Goal: Check status

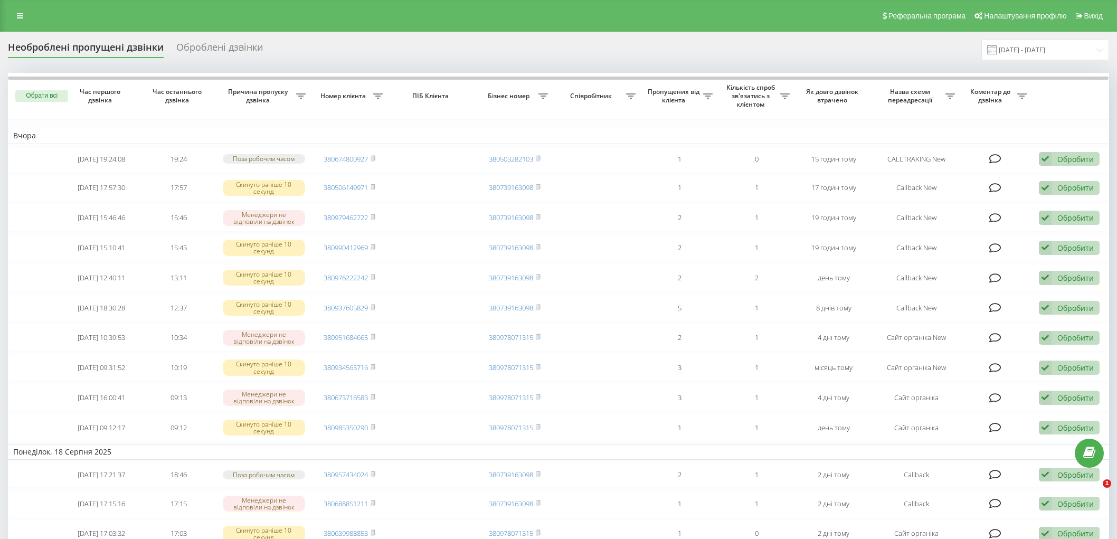
click at [209, 57] on div "Оброблені дзвінки" at bounding box center [219, 50] width 87 height 16
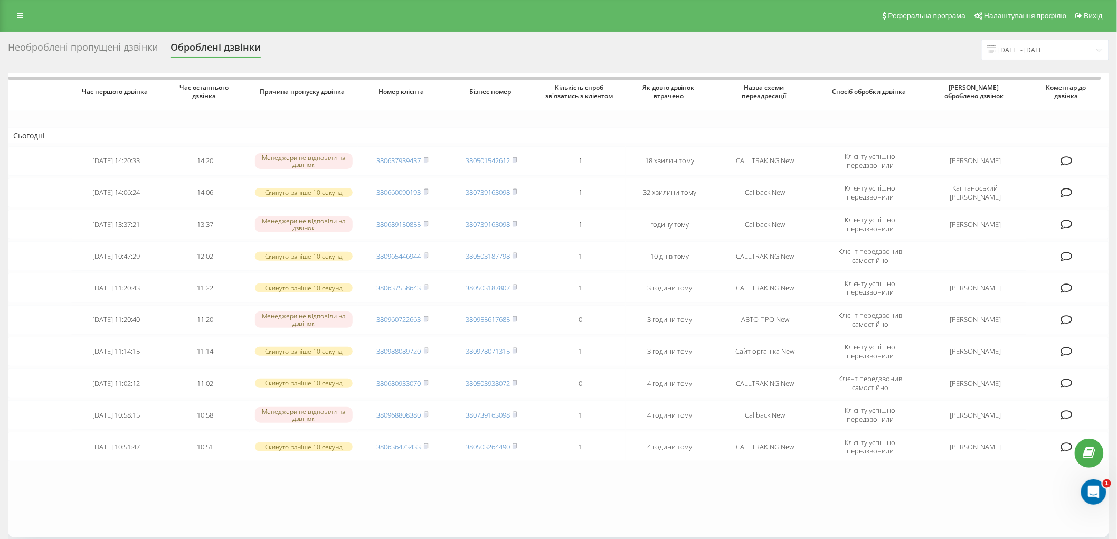
drag, startPoint x: 0, startPoint y: 0, endPoint x: 119, endPoint y: 41, distance: 126.1
click at [119, 42] on div "Необроблені пропущені дзвінки" at bounding box center [83, 50] width 150 height 16
